Goal: Task Accomplishment & Management: Manage account settings

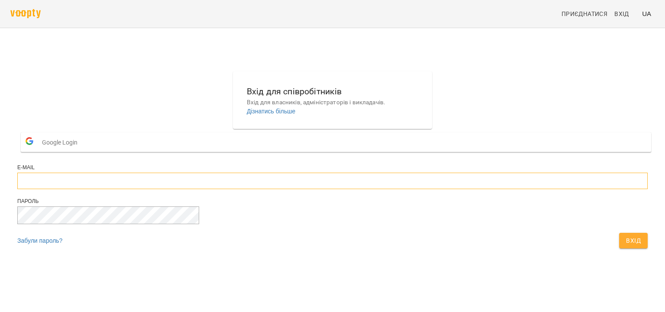
click at [292, 189] on input "email" at bounding box center [332, 181] width 631 height 16
type input "**********"
click at [620, 233] on button "Вхід" at bounding box center [634, 241] width 29 height 16
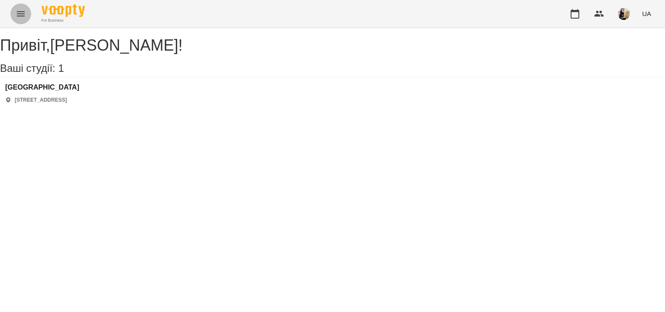
click at [25, 16] on icon "Menu" at bounding box center [21, 14] width 10 height 10
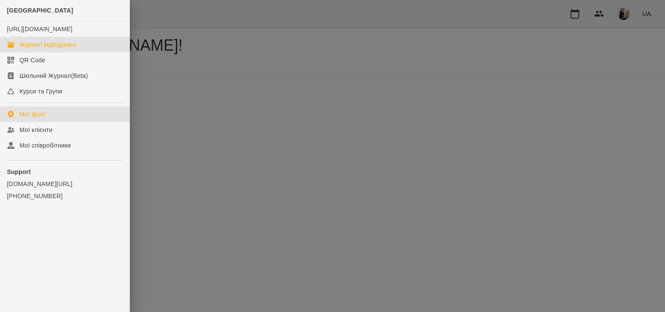
click at [50, 49] on div "Журнал відвідувань" at bounding box center [48, 44] width 58 height 9
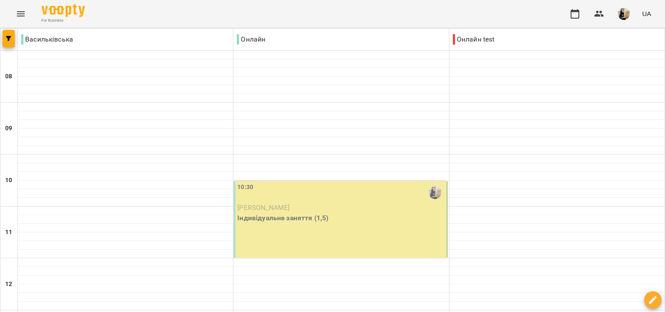
scroll to position [50, 0]
click at [295, 203] on p "[PERSON_NAME]" at bounding box center [341, 208] width 208 height 10
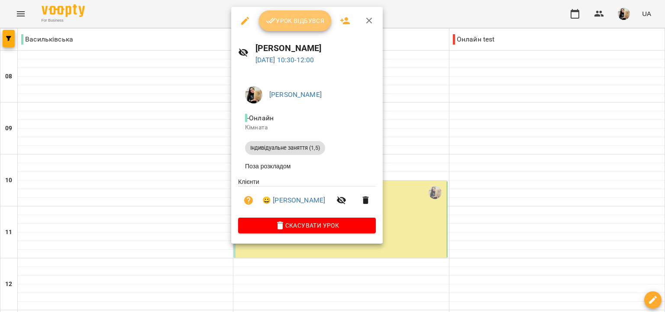
click at [290, 23] on span "Урок відбувся" at bounding box center [295, 21] width 59 height 10
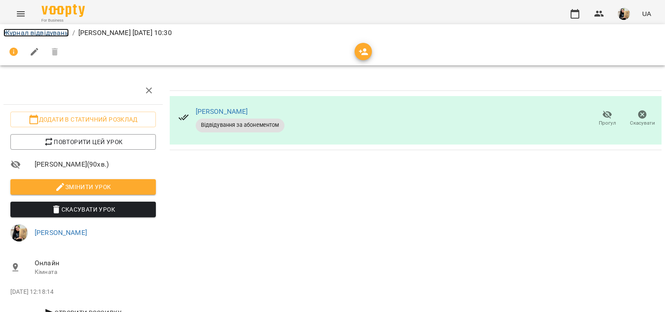
click at [58, 32] on link "Журнал відвідувань" at bounding box center [35, 33] width 65 height 8
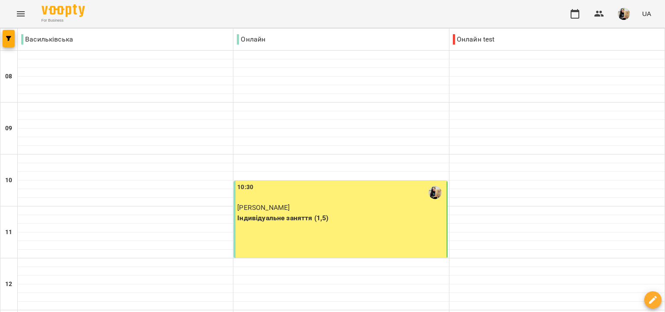
scroll to position [399, 0]
